Goal: Task Accomplishment & Management: Use online tool/utility

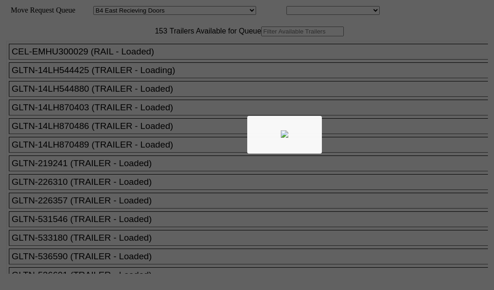
select select "527"
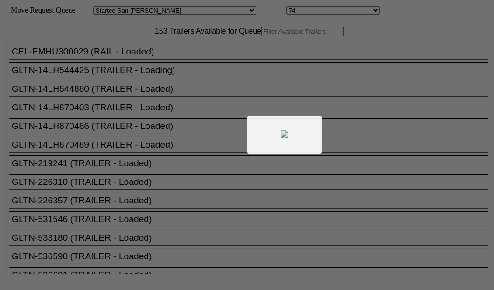
click at [159, 60] on div at bounding box center [247, 145] width 494 height 290
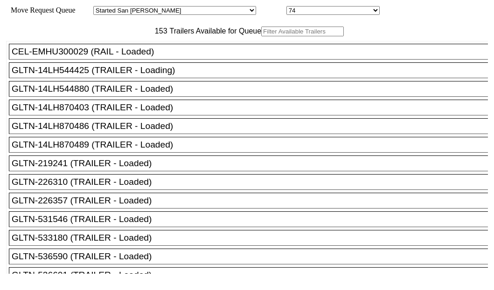
click at [261, 36] on input "text" at bounding box center [302, 32] width 83 height 10
paste input "XPOU425155"
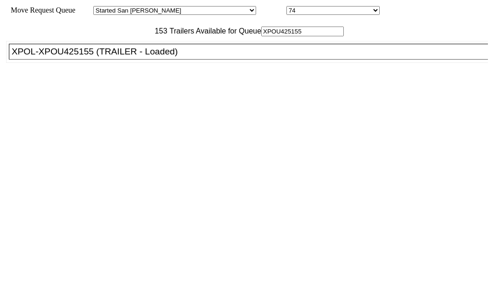
type input "XPOU425155"
click at [75, 57] on div "XPOL-XPOU425155 (TRAILER - Loaded)" at bounding box center [253, 52] width 482 height 10
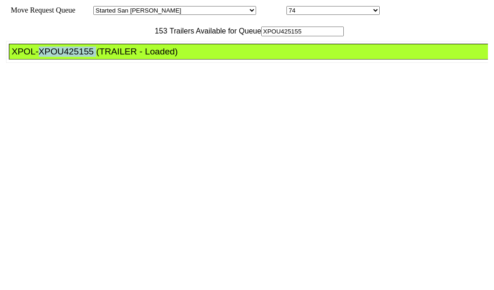
click at [75, 57] on div "XPOL-XPOU425155 (TRAILER - Loaded)" at bounding box center [253, 52] width 482 height 10
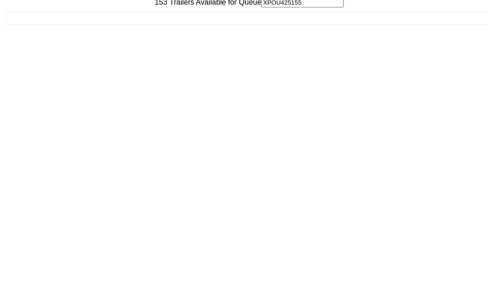
scroll to position [37, 0]
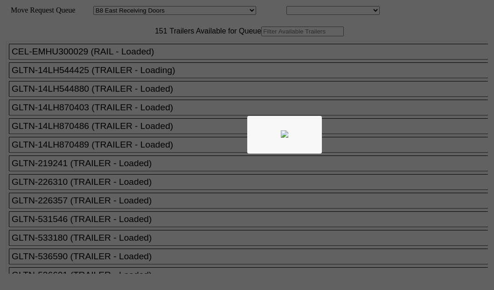
select select "536"
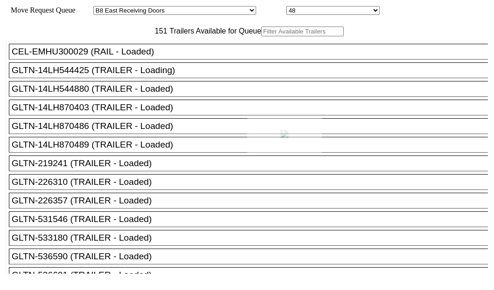
click at [146, 62] on div at bounding box center [247, 145] width 494 height 290
click at [261, 36] on input "text" at bounding box center [302, 32] width 83 height 10
paste input "155199"
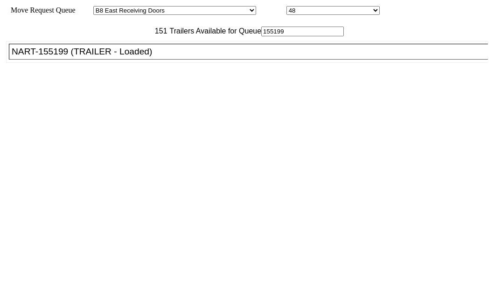
type input "155199"
click at [79, 57] on div "NART-155199 (TRAILER - Loaded)" at bounding box center [253, 52] width 482 height 10
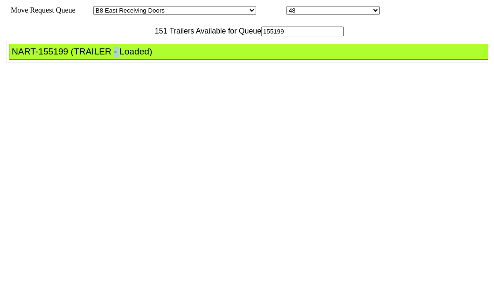
click at [79, 57] on div "NART-155199 (TRAILER - Loaded)" at bounding box center [253, 52] width 482 height 10
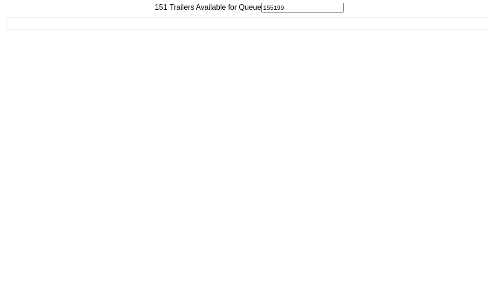
scroll to position [37, 0]
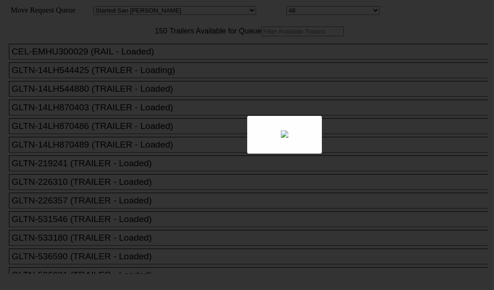
click at [156, 64] on div at bounding box center [247, 145] width 494 height 290
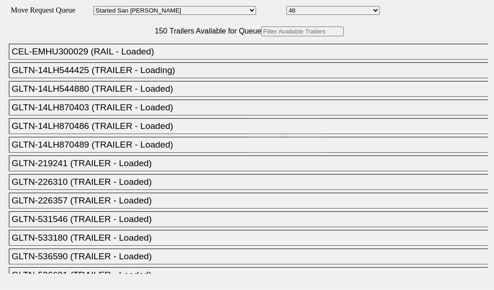
click at [156, 64] on div at bounding box center [247, 145] width 494 height 290
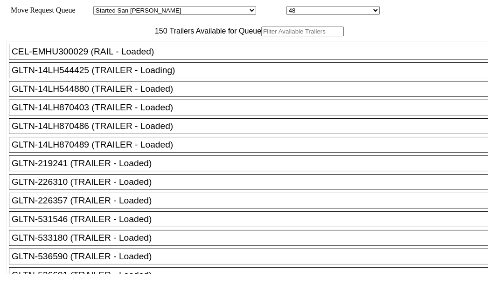
click at [261, 36] on input "text" at bounding box center [302, 32] width 83 height 10
paste input "516527"
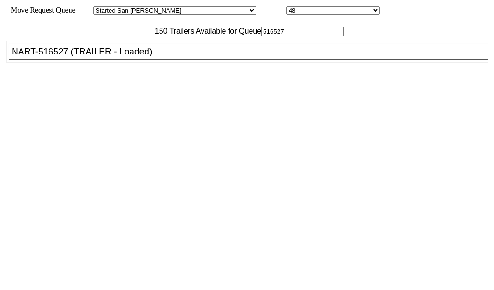
type input "516527"
click at [99, 76] on div "CEL-EMHU300029 (RAIL - Loaded) GLTN-14LH544425 (TRAILER - Loading) GLTN-14LH544…" at bounding box center [247, 155] width 482 height 238
click at [83, 57] on div "NART-516527 (TRAILER - Loaded)" at bounding box center [253, 52] width 482 height 10
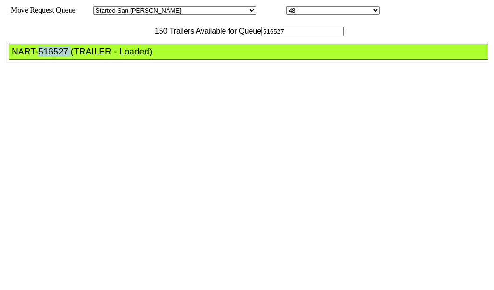
click at [83, 57] on div "NART-516527 (TRAILER - Loaded)" at bounding box center [253, 52] width 482 height 10
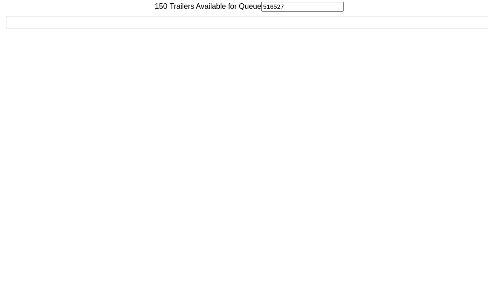
scroll to position [37, 0]
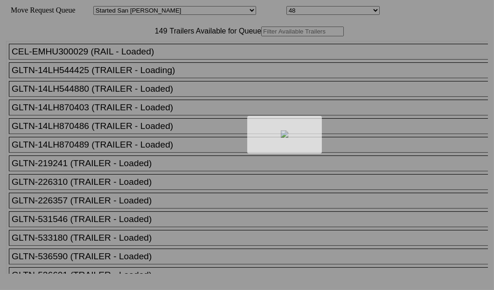
click at [141, 64] on div at bounding box center [247, 145] width 494 height 290
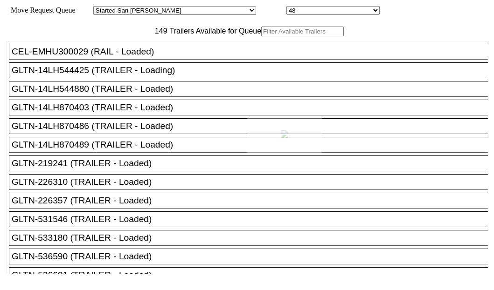
click at [140, 64] on div at bounding box center [247, 145] width 494 height 290
click at [261, 36] on input "text" at bounding box center [302, 32] width 83 height 10
paste input "HGIU519755"
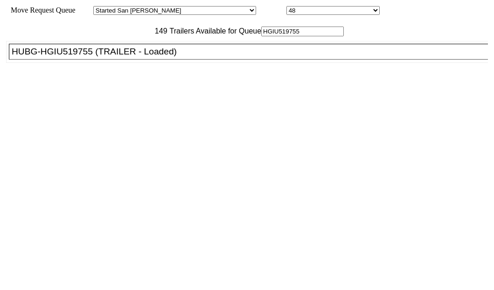
type input "HGIU519755"
click at [72, 57] on div "HUBG-HGIU519755 (TRAILER - Loaded)" at bounding box center [253, 52] width 482 height 10
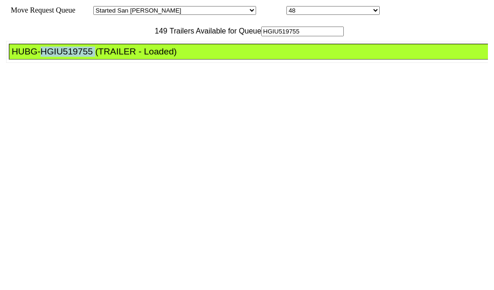
click at [72, 57] on div "HUBG-HGIU519755 (TRAILER - Loaded)" at bounding box center [253, 52] width 482 height 10
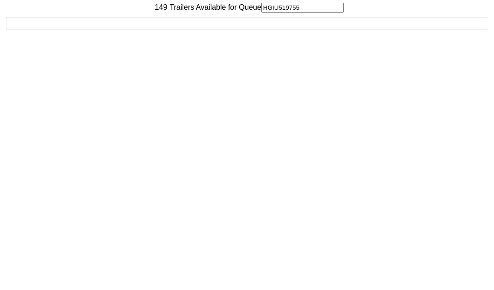
scroll to position [37, 0]
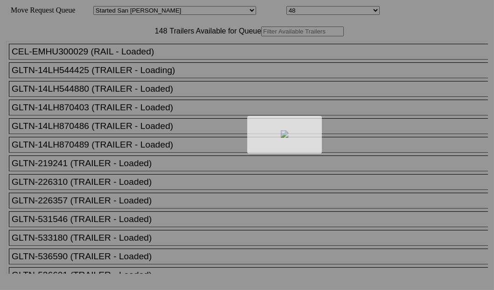
click at [152, 65] on div at bounding box center [247, 145] width 494 height 290
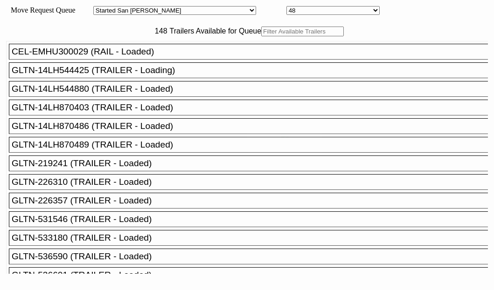
click at [261, 36] on input "text" at bounding box center [302, 32] width 83 height 10
paste input "161305"
type input "161305"
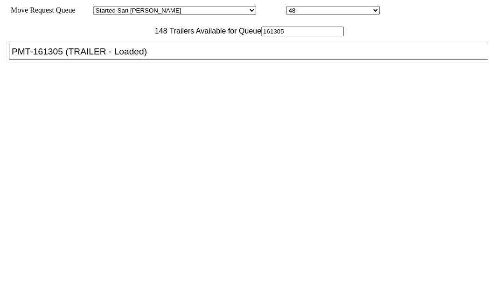
click at [89, 57] on div "PMT-161305 (TRAILER - Loaded)" at bounding box center [253, 52] width 482 height 10
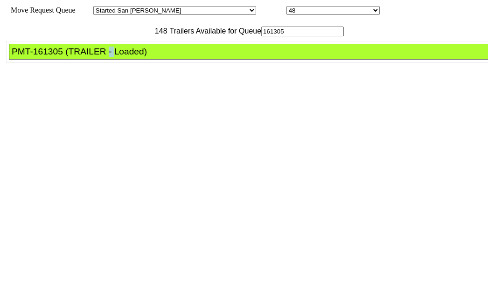
click at [89, 57] on div "PMT-161305 (TRAILER - Loaded)" at bounding box center [253, 52] width 482 height 10
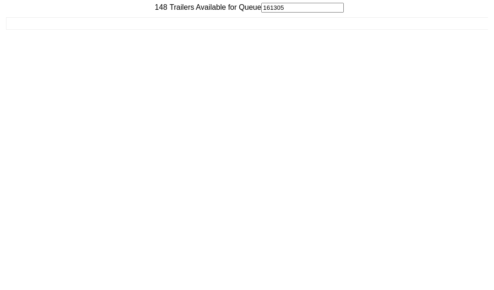
scroll to position [37, 0]
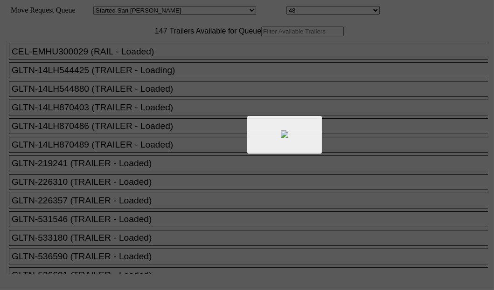
click at [124, 62] on div at bounding box center [247, 145] width 494 height 290
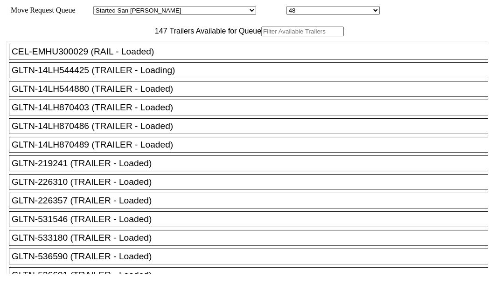
click at [261, 36] on input "text" at bounding box center [302, 32] width 83 height 10
paste input "180121"
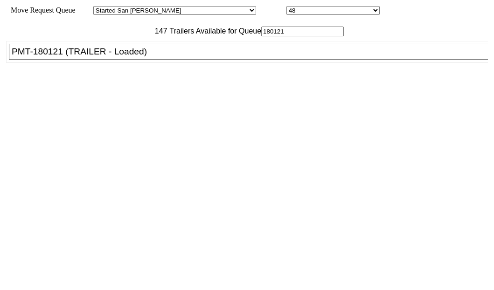
type input "180121"
click at [79, 57] on div "PMT-180121 (TRAILER - Loaded)" at bounding box center [253, 52] width 482 height 10
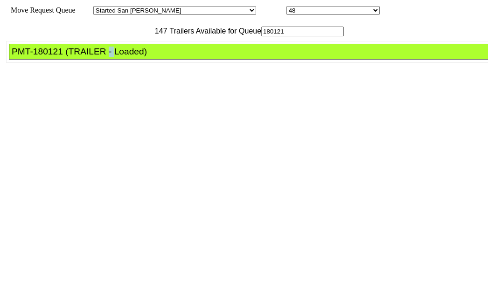
click at [79, 57] on div "PMT-180121 (TRAILER - Loaded)" at bounding box center [253, 52] width 482 height 10
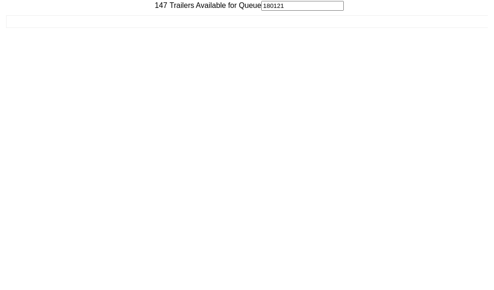
scroll to position [37, 0]
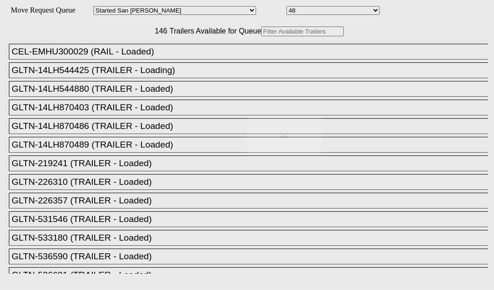
click at [138, 60] on div at bounding box center [247, 145] width 494 height 290
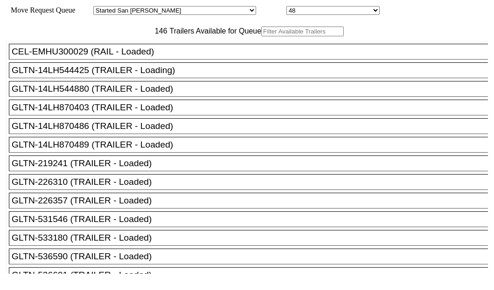
click at [261, 36] on input "text" at bounding box center [302, 32] width 83 height 10
paste input "JBHU292829"
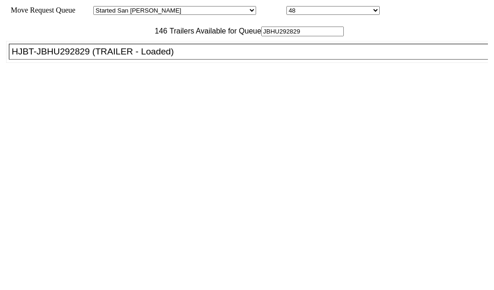
type input "JBHU292829"
click at [68, 57] on div "HJBT-JBHU292829 (TRAILER - Loaded)" at bounding box center [253, 52] width 482 height 10
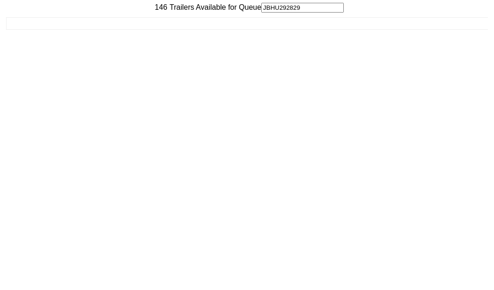
scroll to position [37, 0]
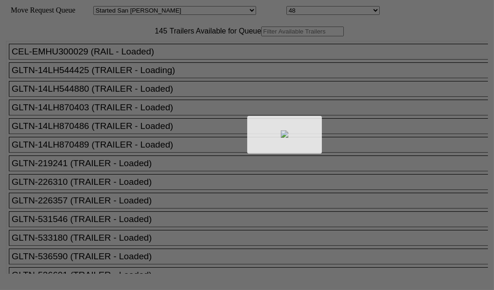
click at [132, 60] on div at bounding box center [247, 145] width 494 height 290
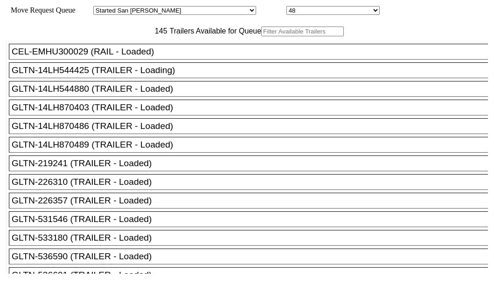
click at [261, 36] on input "text" at bounding box center [302, 32] width 83 height 10
paste input "STTU433821"
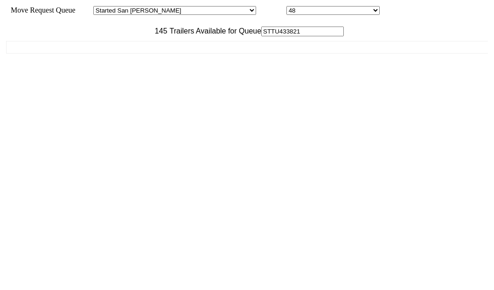
type input "STTU433821"
click at [75, 77] on div "CEL-EMHU300029 (RAIL - Loaded) GLTN-14LH544425 (TRAILER - Loading) GLTN-14LH544…" at bounding box center [247, 155] width 482 height 238
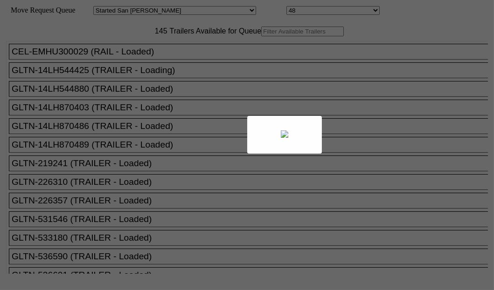
click at [149, 64] on div at bounding box center [247, 145] width 494 height 290
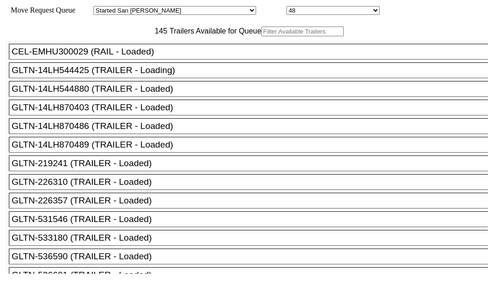
click at [261, 36] on input "text" at bounding box center [302, 32] width 83 height 10
paste input "LH217208"
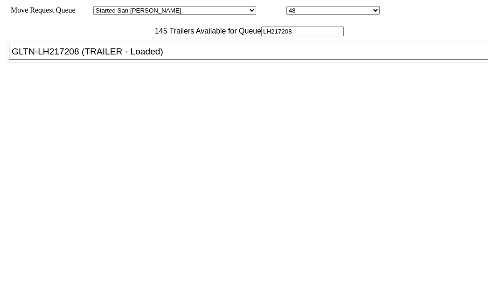
type input "LH217208"
click at [58, 57] on div "GLTN-LH217208 (TRAILER - Loaded)" at bounding box center [253, 52] width 482 height 10
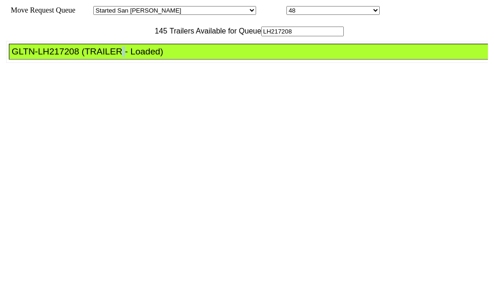
click at [58, 57] on div "GLTN-LH217208 (TRAILER - Loaded)" at bounding box center [253, 52] width 482 height 10
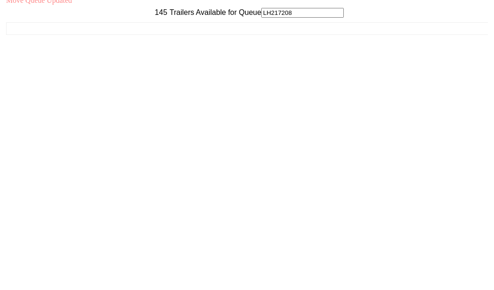
scroll to position [37, 0]
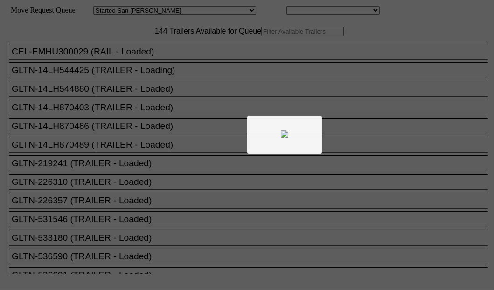
click at [159, 64] on body "Move Request Queue Area Started [GEOGRAPHIC_DATA][PERSON_NAME][PERSON_NAME] [GE…" at bounding box center [247, 157] width 486 height 307
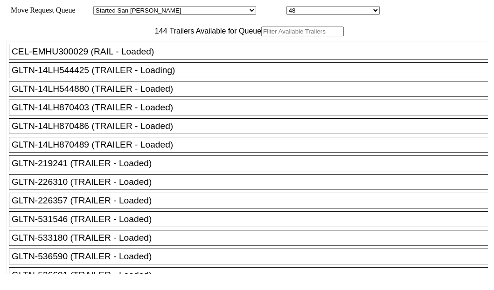
click at [261, 36] on input "text" at bounding box center [302, 32] width 83 height 10
paste input "210789"
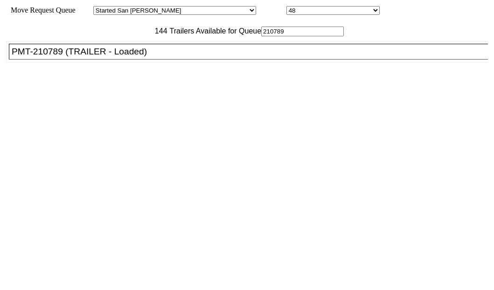
type input "210789"
click at [69, 57] on div "PMT-210789 (TRAILER - Loaded)" at bounding box center [253, 52] width 482 height 10
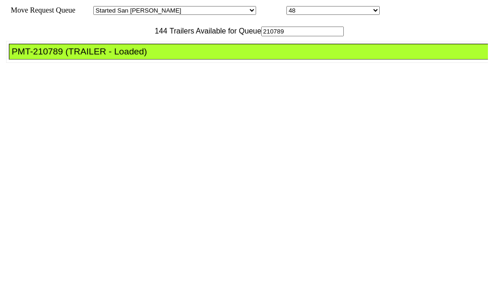
click at [69, 57] on div "PMT-210789 (TRAILER - Loaded)" at bounding box center [253, 52] width 482 height 10
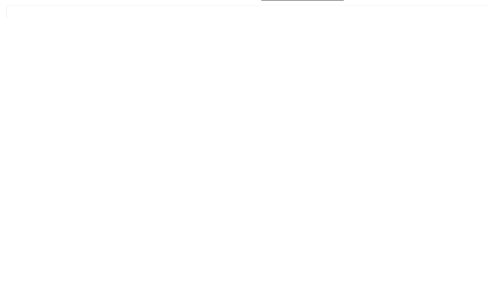
scroll to position [37, 0]
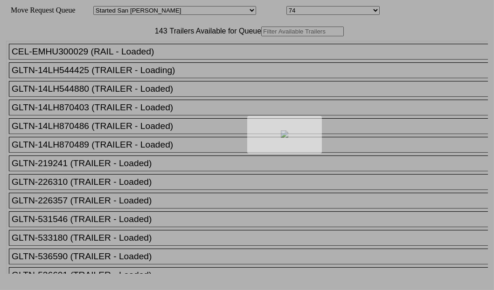
click at [154, 56] on div at bounding box center [247, 145] width 494 height 290
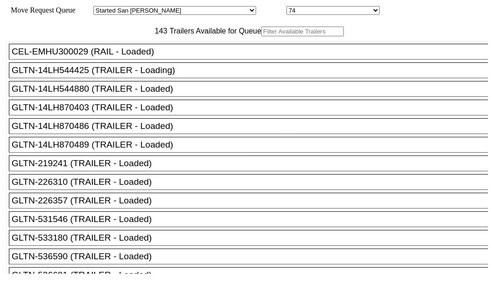
click at [261, 36] on input "text" at bounding box center [302, 32] width 83 height 10
paste input "HYUZ226310"
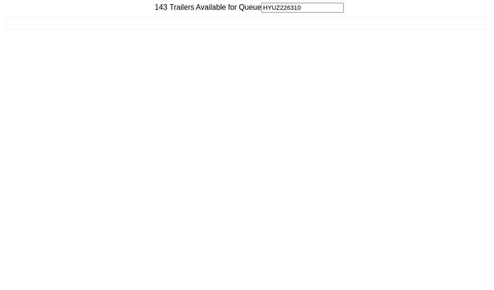
scroll to position [37, 0]
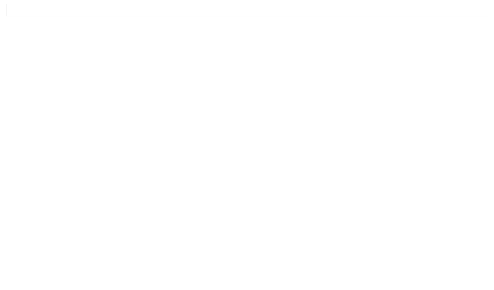
type input "HYUZ226310"
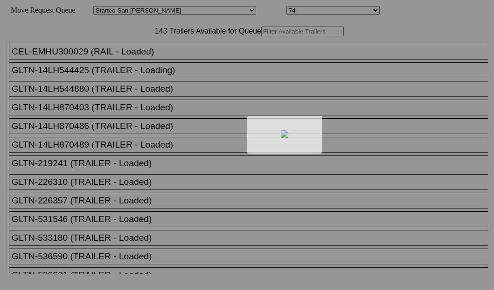
click at [177, 59] on div at bounding box center [247, 145] width 494 height 290
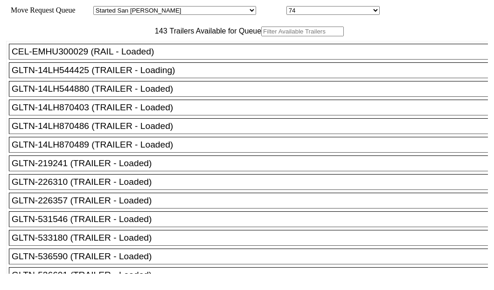
click at [261, 36] on input "text" at bounding box center [302, 32] width 83 height 10
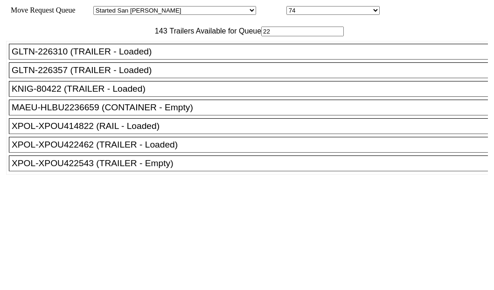
type input "22"
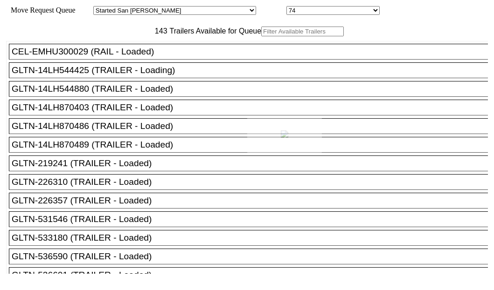
click at [179, 57] on div at bounding box center [247, 145] width 494 height 290
click at [261, 36] on input "text" at bounding box center [302, 32] width 83 height 10
paste input "541547"
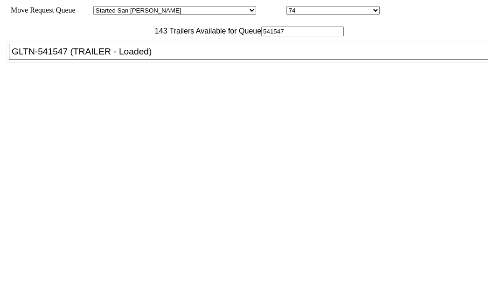
type input "541547"
click at [27, 57] on div "GLTN-541547 (TRAILER - Loaded)" at bounding box center [253, 52] width 482 height 10
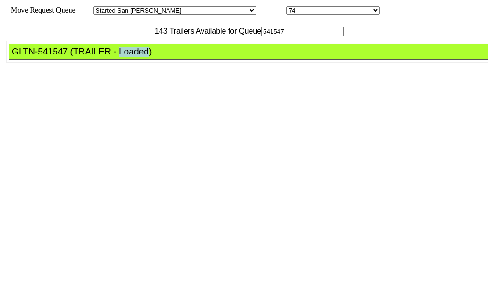
click at [27, 57] on div "GLTN-541547 (TRAILER - Loaded)" at bounding box center [253, 52] width 482 height 10
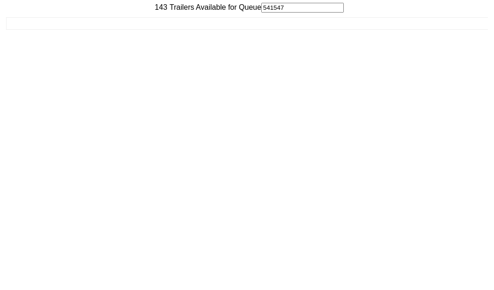
scroll to position [37, 0]
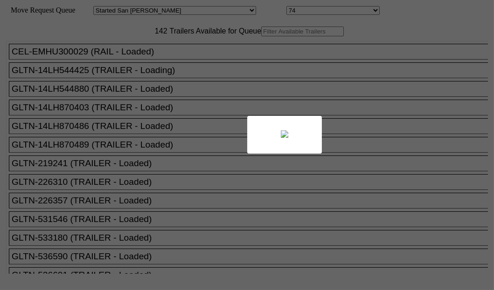
click at [171, 56] on body "Move Request Queue Area Started San Pedro Lost San Pedro Appt San Pedro B4 West…" at bounding box center [247, 157] width 486 height 307
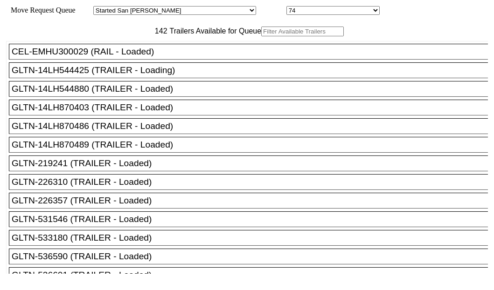
click at [261, 36] on input "text" at bounding box center [302, 32] width 83 height 10
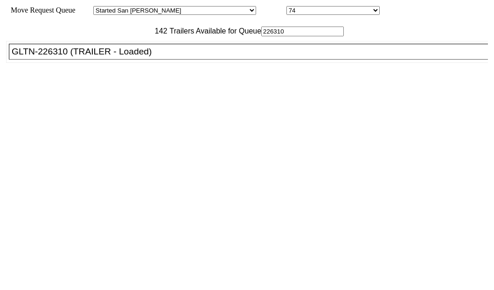
type input "226310"
click at [81, 57] on div "GLTN-226310 (TRAILER - Loaded)" at bounding box center [253, 52] width 482 height 10
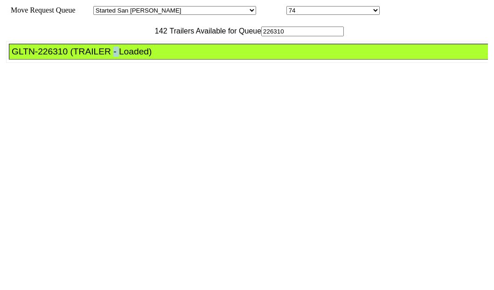
click at [81, 57] on div "GLTN-226310 (TRAILER - Loaded)" at bounding box center [253, 52] width 482 height 10
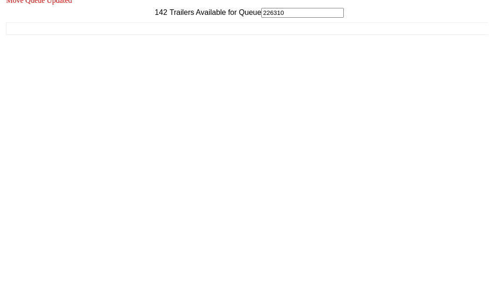
scroll to position [37, 0]
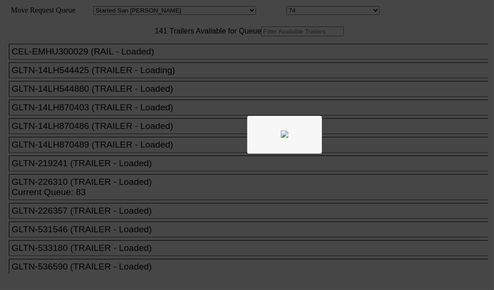
click at [154, 62] on div at bounding box center [247, 145] width 494 height 290
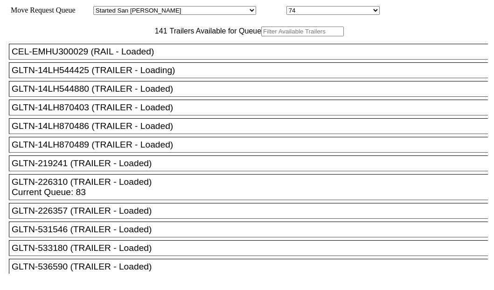
click at [261, 36] on input "text" at bounding box center [302, 32] width 83 height 10
paste input "JBHU353939"
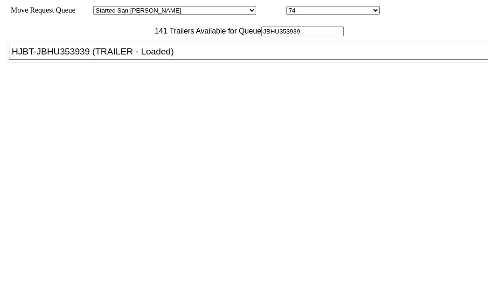
type input "JBHU353939"
click at [83, 57] on div "HJBT-JBHU353939 (TRAILER - Loaded)" at bounding box center [253, 52] width 482 height 10
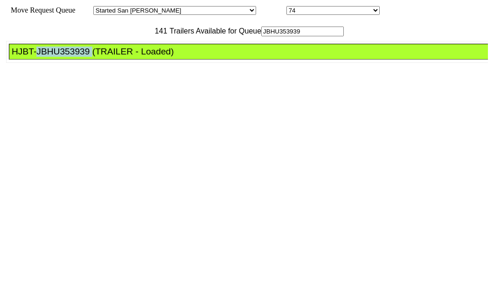
click at [83, 57] on div "HJBT-JBHU353939 (TRAILER - Loaded)" at bounding box center [253, 52] width 482 height 10
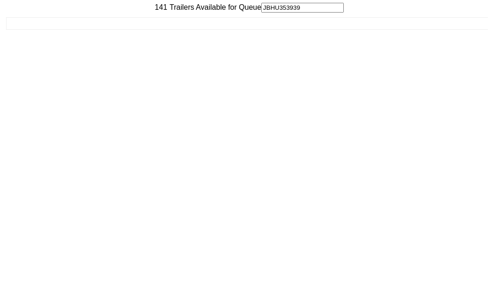
scroll to position [37, 0]
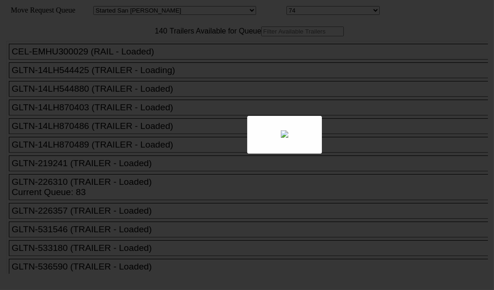
click at [147, 60] on div at bounding box center [247, 145] width 494 height 290
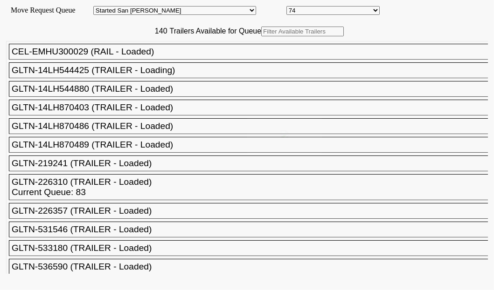
click at [147, 60] on div at bounding box center [247, 145] width 494 height 290
click at [261, 36] on input "text" at bounding box center [302, 32] width 83 height 10
paste input "616011"
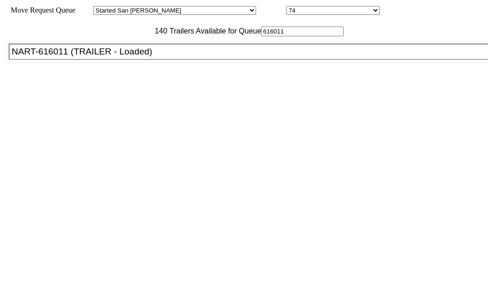
type input "616011"
click at [75, 57] on div "NART-616011 (TRAILER - Loaded)" at bounding box center [253, 52] width 482 height 10
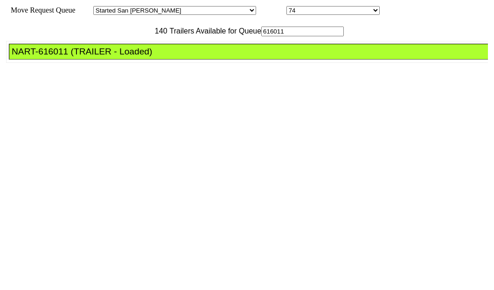
click at [75, 57] on div "NART-616011 (TRAILER - Loaded)" at bounding box center [253, 52] width 482 height 10
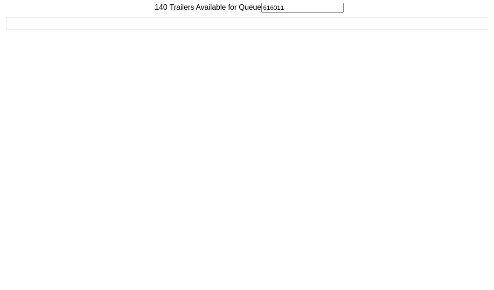
scroll to position [37, 0]
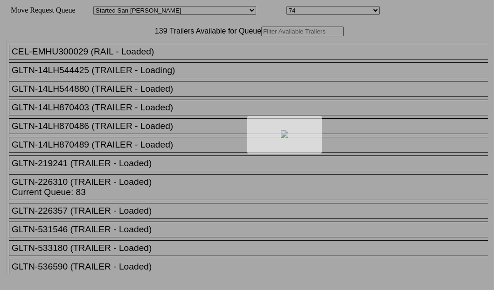
click at [163, 63] on div at bounding box center [247, 145] width 494 height 290
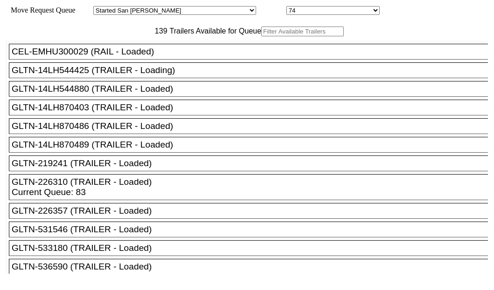
click at [261, 36] on input "text" at bounding box center [302, 32] width 83 height 10
paste input "XPOU414822"
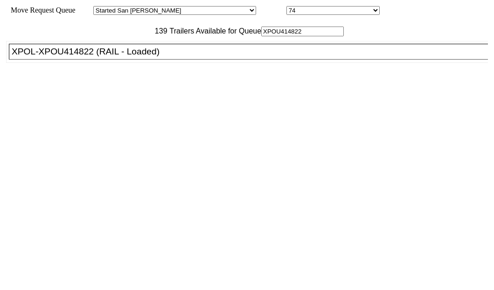
type input "XPOU414822"
click at [77, 57] on div "XPOL-XPOU414822 (RAIL - Loaded)" at bounding box center [253, 52] width 482 height 10
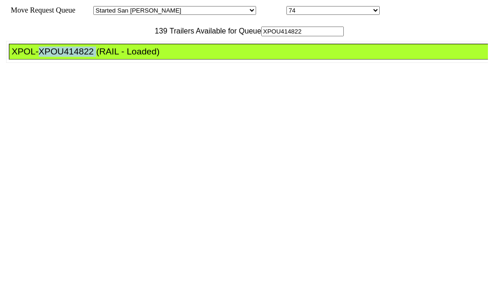
click at [77, 57] on div "XPOL-XPOU414822 (RAIL - Loaded)" at bounding box center [253, 52] width 482 height 10
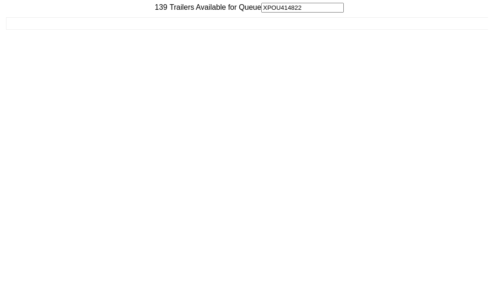
scroll to position [37, 0]
